Goal: Task Accomplishment & Management: Use online tool/utility

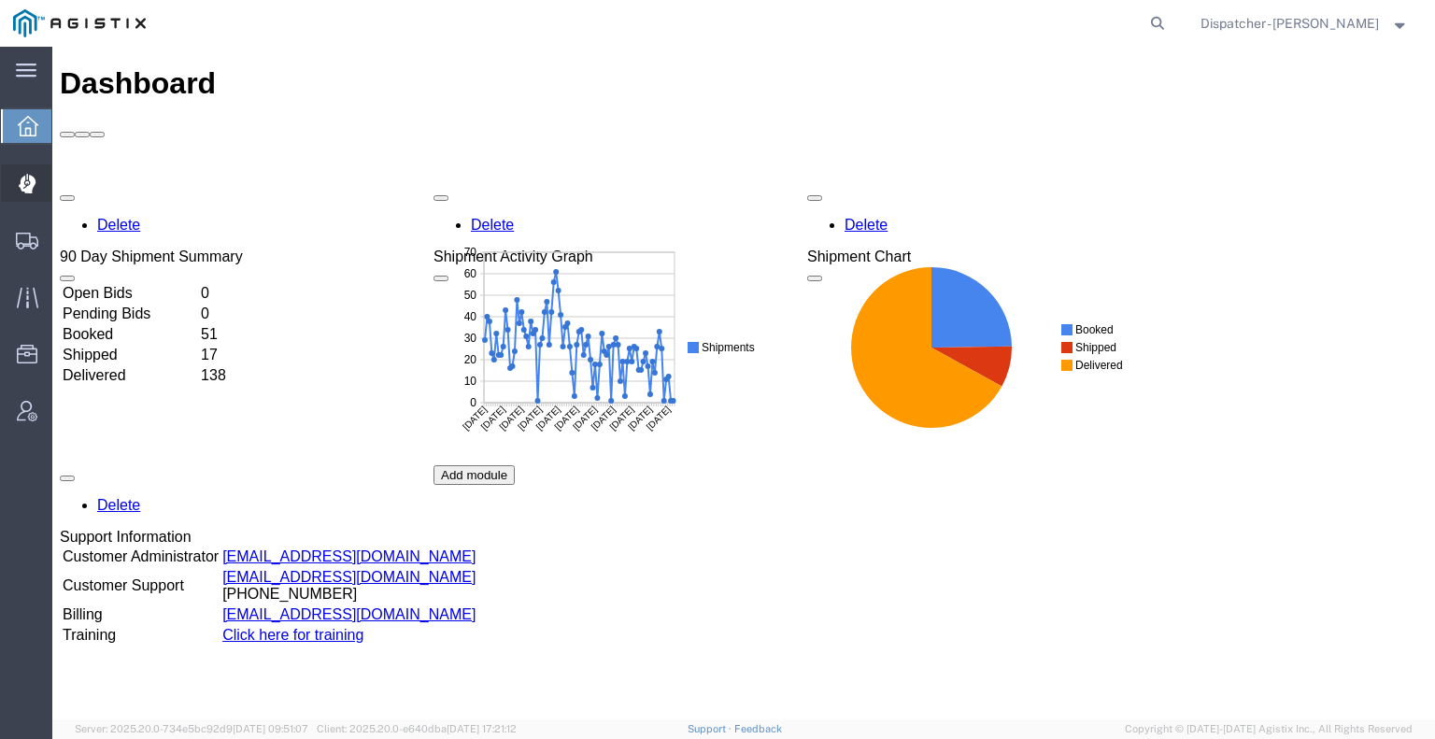
click at [49, 185] on div at bounding box center [27, 182] width 52 height 37
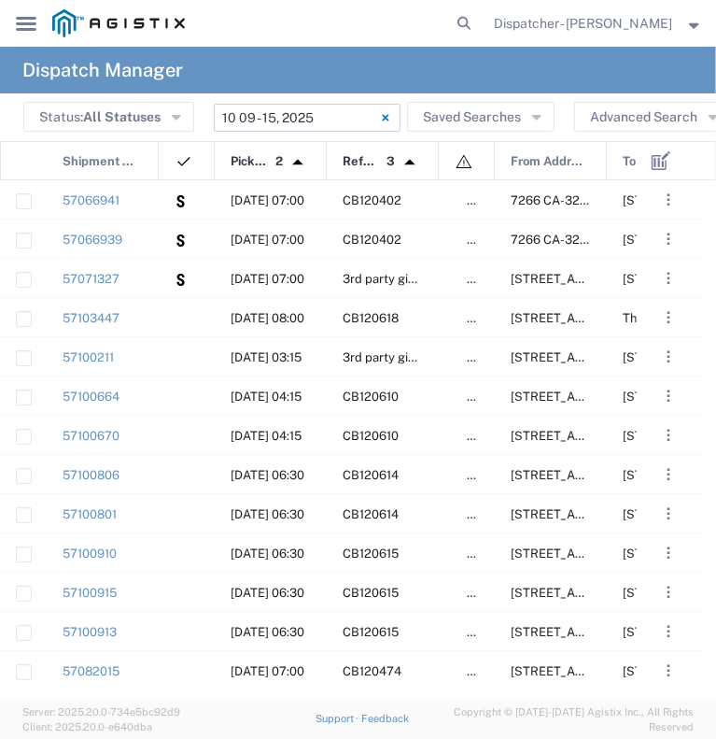
click at [308, 106] on input "[DATE] - [DATE]" at bounding box center [307, 118] width 187 height 28
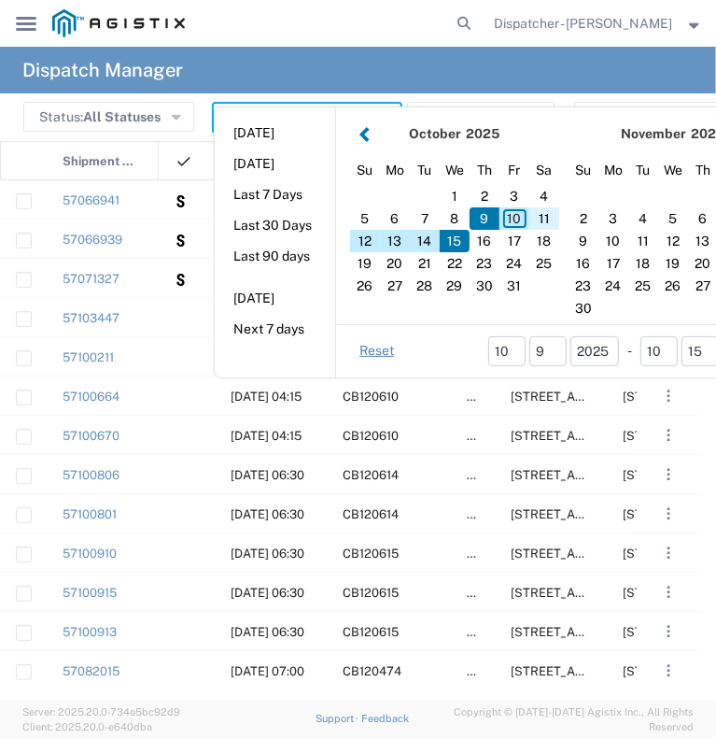
click at [538, 216] on div "11" at bounding box center [545, 218] width 30 height 22
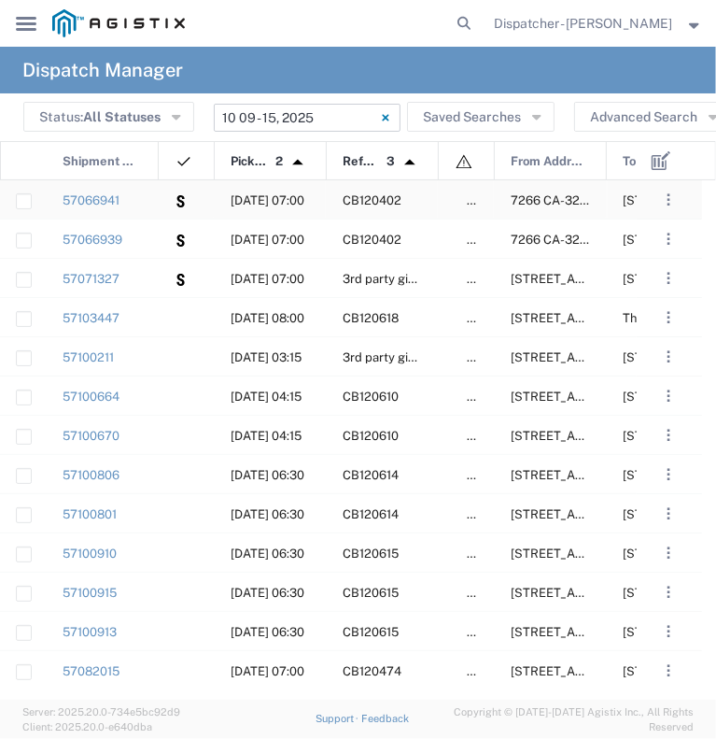
type input "[DATE]"
type input "[DATE] - [DATE]"
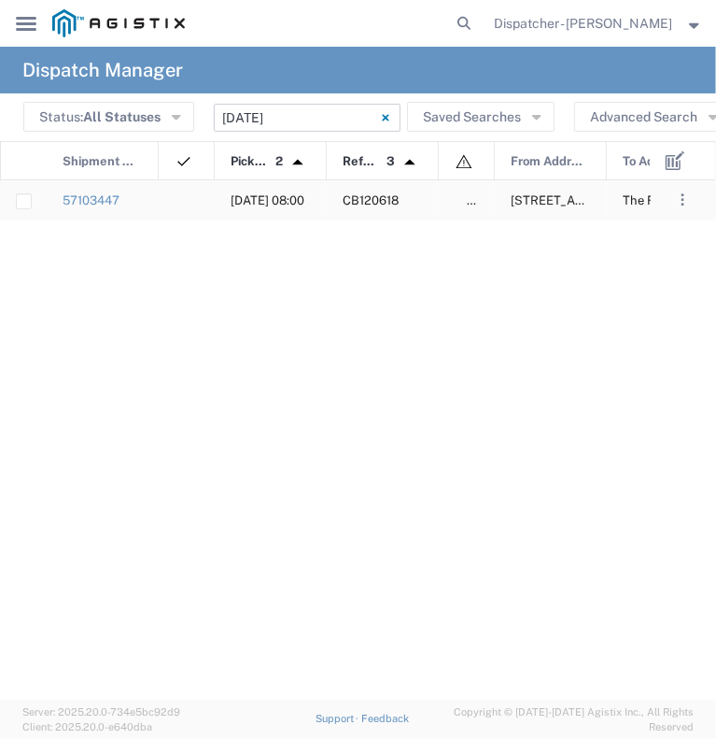
click at [139, 205] on div "57103447" at bounding box center [103, 199] width 112 height 38
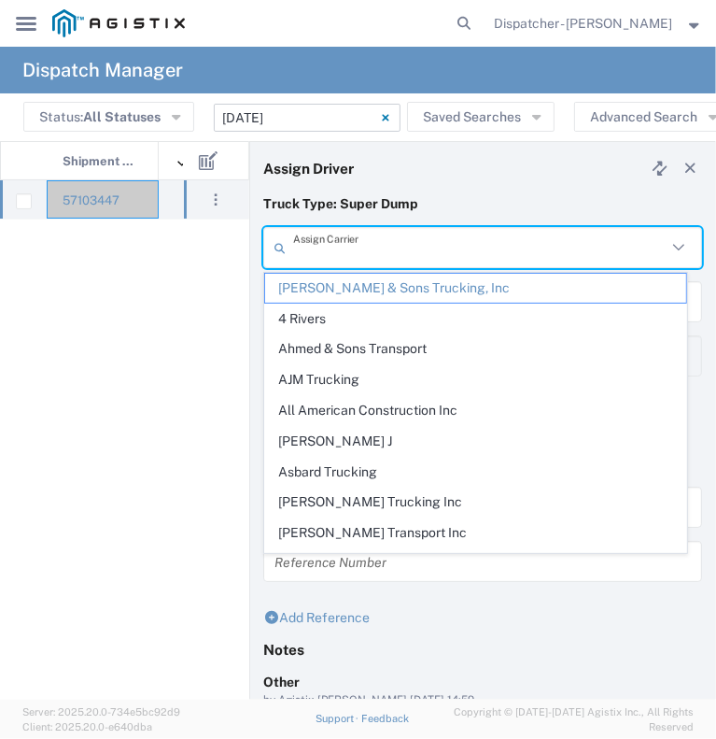
click at [461, 246] on input "text" at bounding box center [480, 248] width 374 height 33
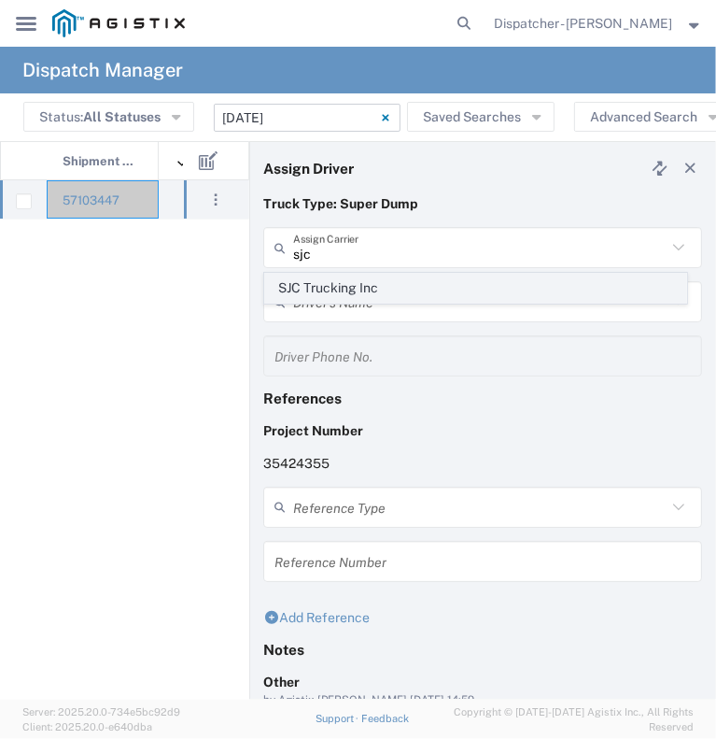
click at [431, 286] on span "SJC Trucking Inc" at bounding box center [475, 288] width 421 height 29
type input "SJC Trucking Inc"
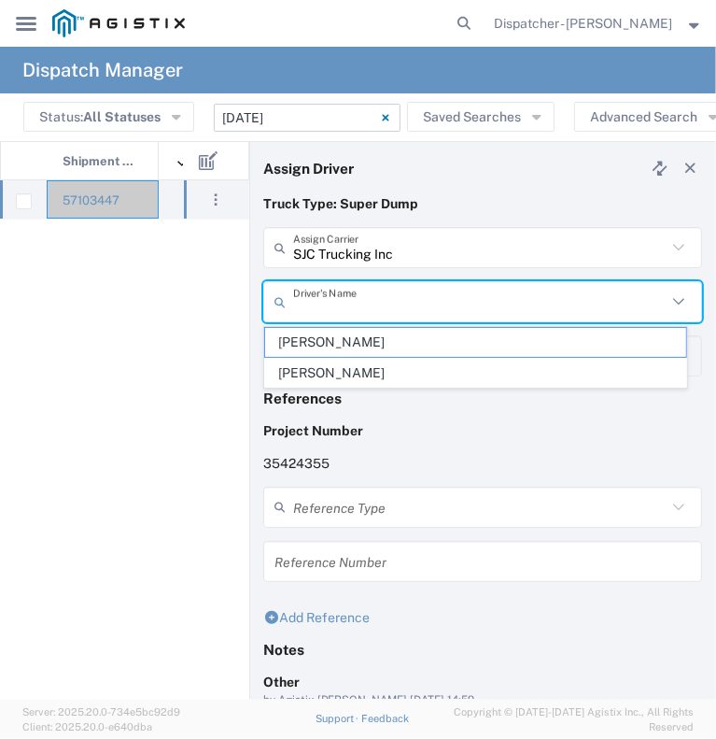
click at [426, 305] on input "text" at bounding box center [480, 302] width 374 height 33
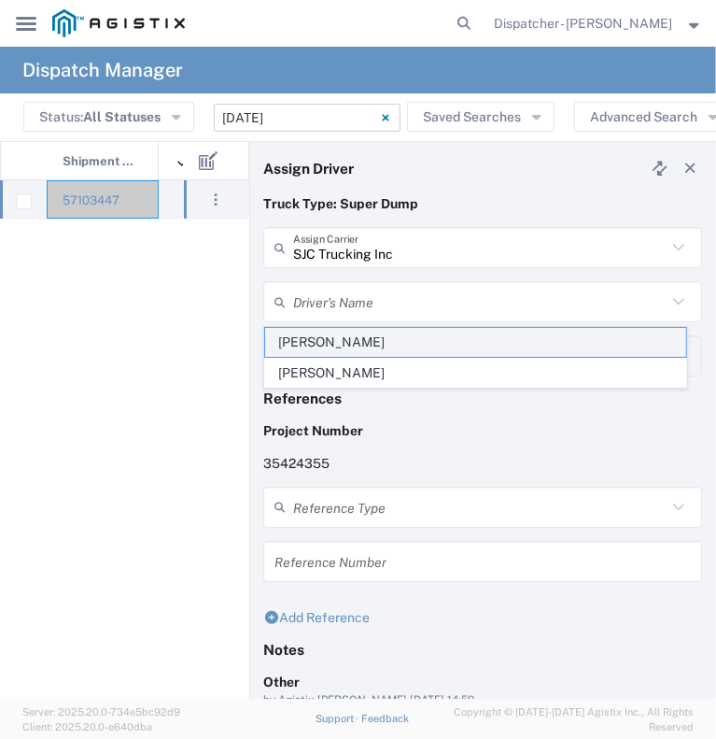
click at [417, 340] on span "[PERSON_NAME]" at bounding box center [475, 342] width 421 height 29
type input "[PERSON_NAME]"
type input "9255187628"
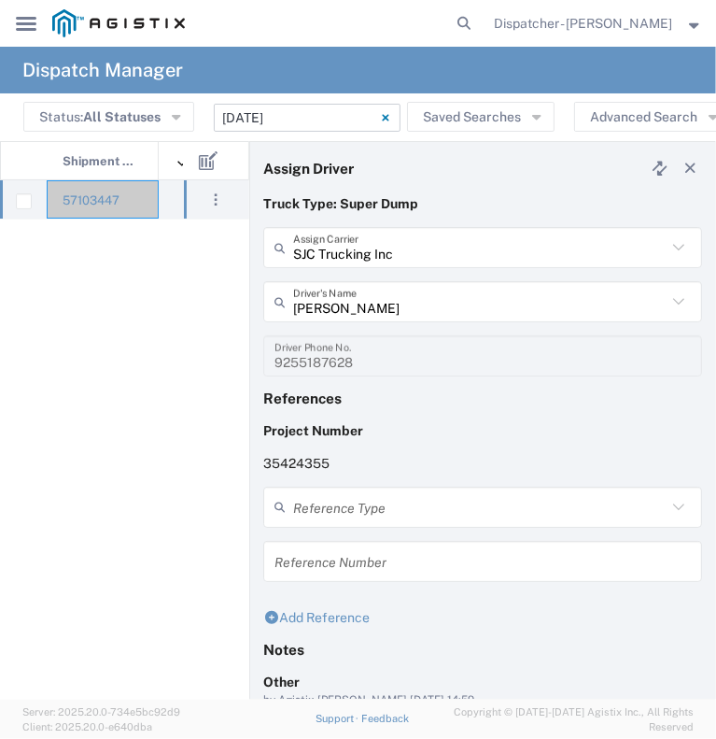
scroll to position [161, 0]
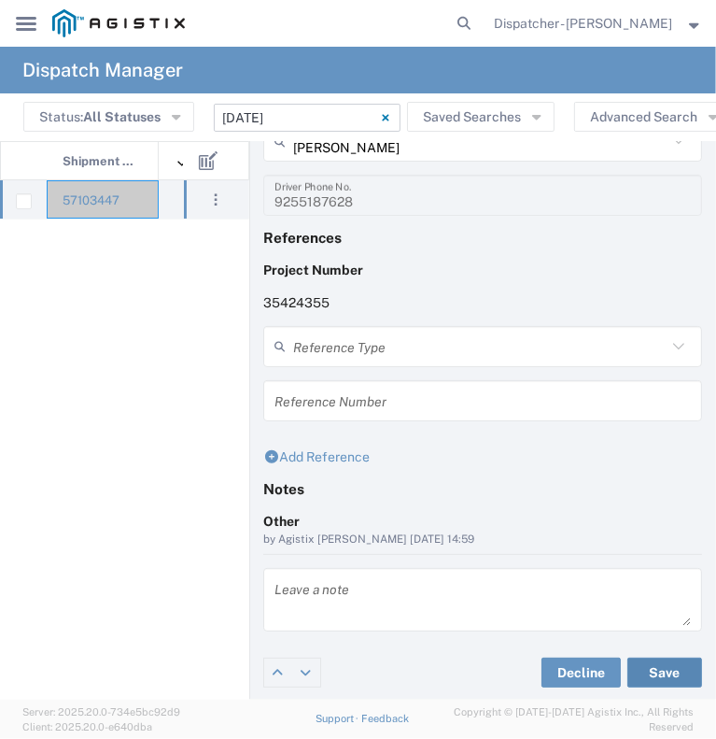
click at [639, 676] on button "Save" at bounding box center [665, 673] width 75 height 30
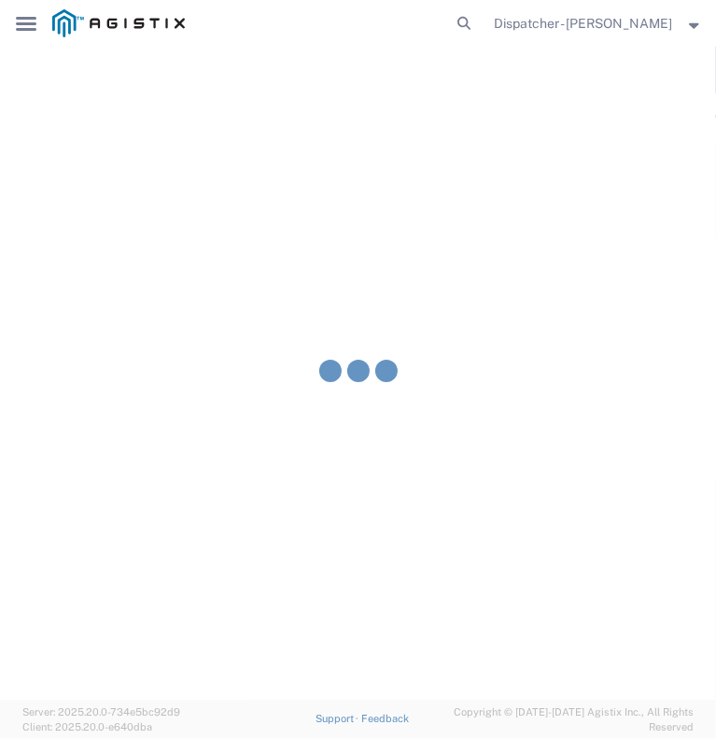
type input "[PERSON_NAME]"
type input "SJC Trucking Inc"
